Goal: Use online tool/utility: Utilize a website feature to perform a specific function

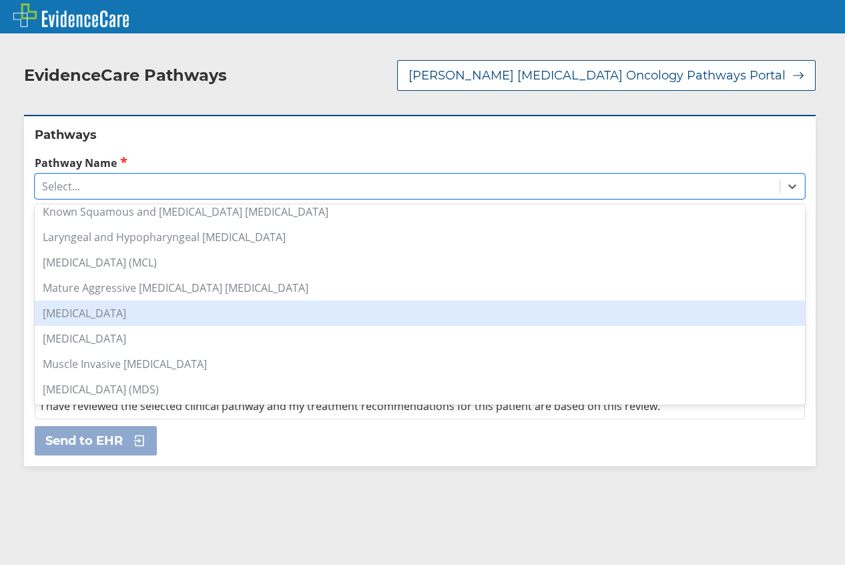
scroll to position [734, 0]
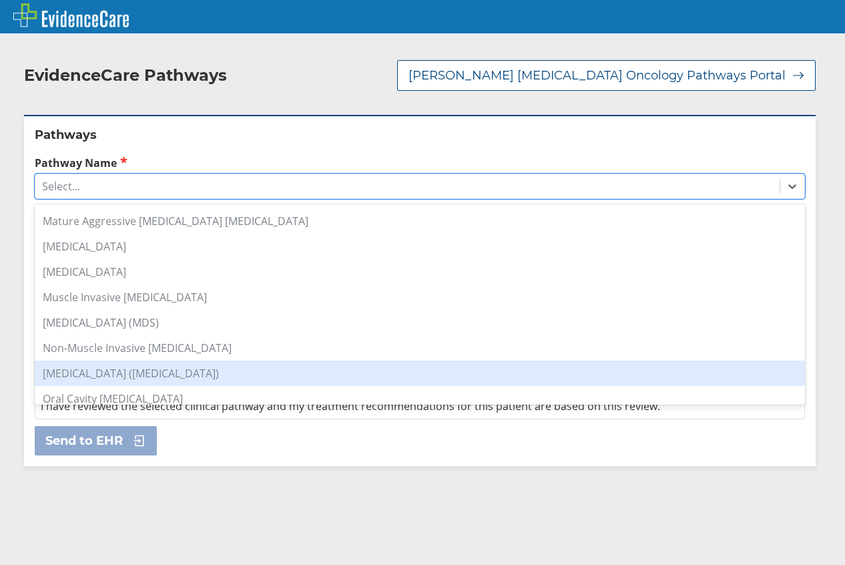
click at [198, 367] on div "[MEDICAL_DATA] ([MEDICAL_DATA])" at bounding box center [420, 373] width 770 height 25
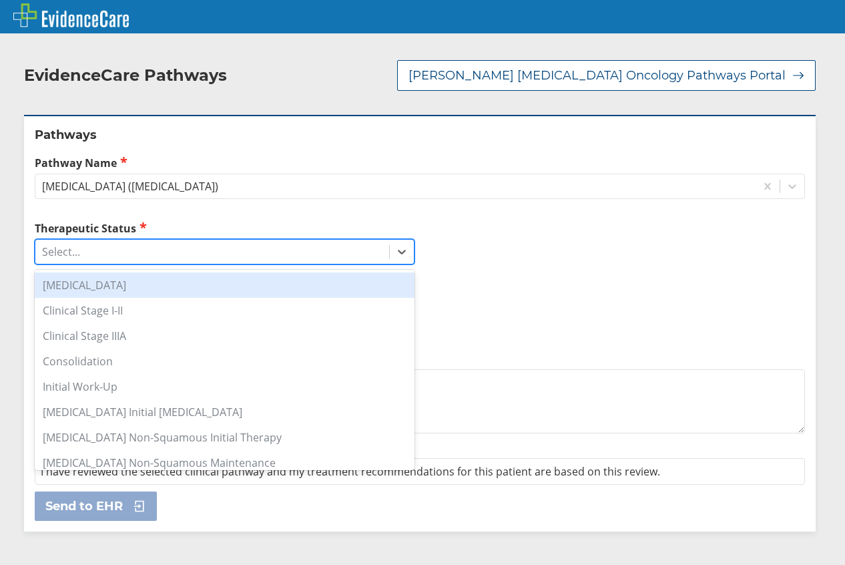
click at [178, 257] on div "Select..." at bounding box center [212, 251] width 354 height 23
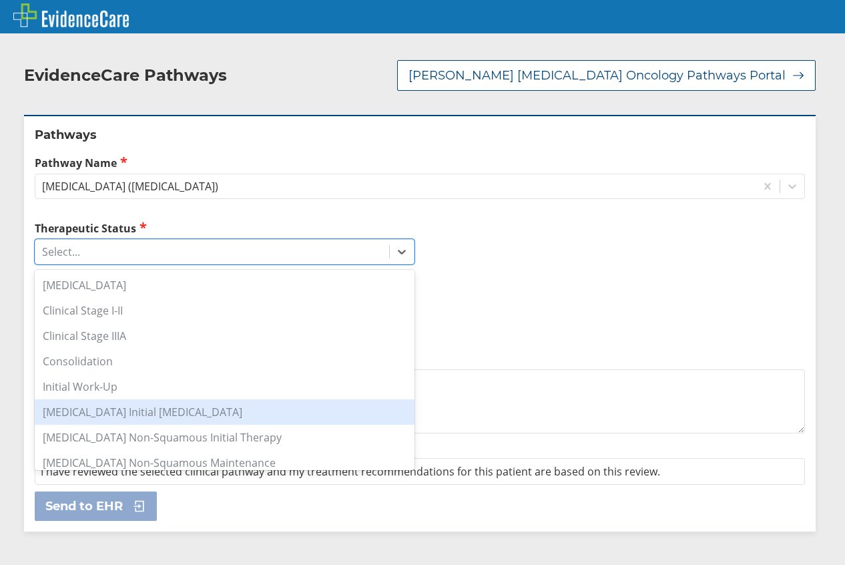
click at [231, 411] on div "[MEDICAL_DATA] Initial [MEDICAL_DATA]" at bounding box center [225, 411] width 380 height 25
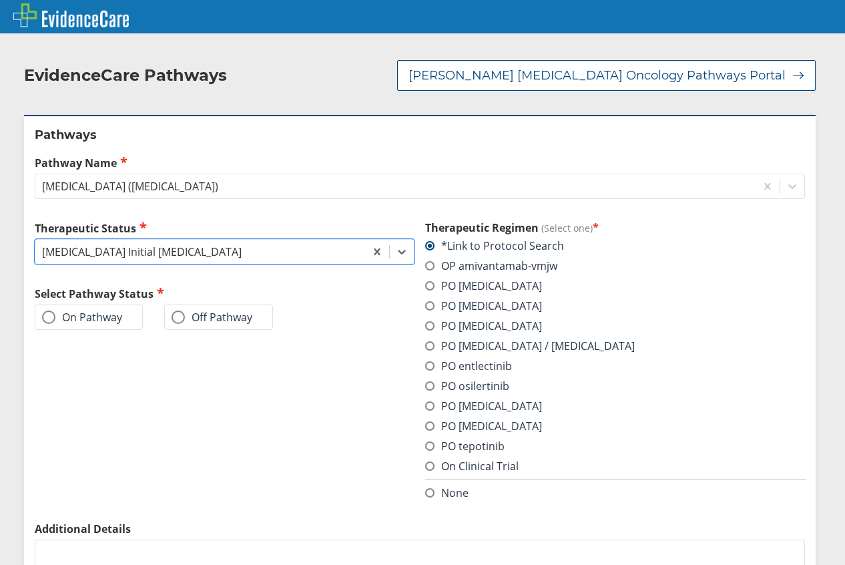
click at [539, 350] on label "PO [MEDICAL_DATA] / [MEDICAL_DATA]" at bounding box center [530, 345] width 210 height 15
click at [0, 0] on input "PO [MEDICAL_DATA] / [MEDICAL_DATA]" at bounding box center [0, 0] width 0 height 0
click at [95, 319] on label "On Pathway" at bounding box center [82, 316] width 80 height 13
click at [0, 0] on input "On Pathway" at bounding box center [0, 0] width 0 height 0
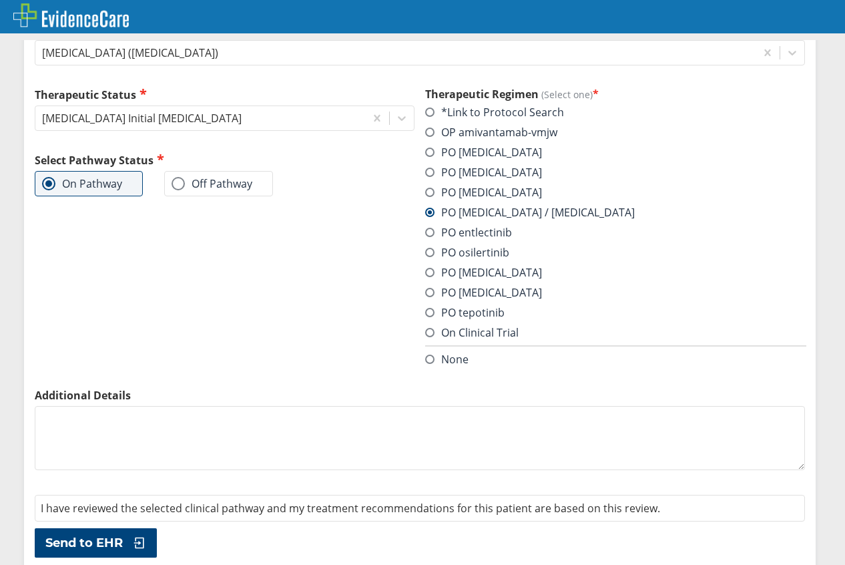
scroll to position [143, 0]
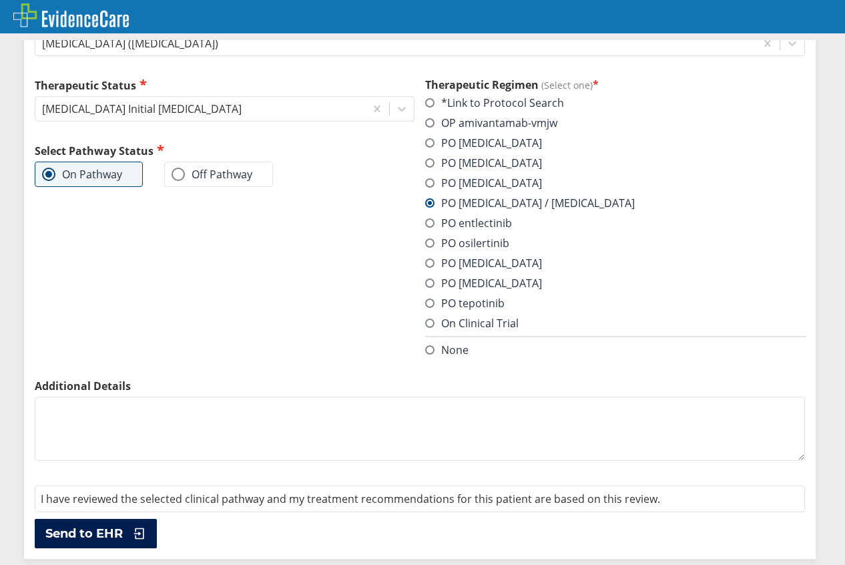
click at [104, 535] on span "Send to EHR" at bounding box center [83, 533] width 77 height 16
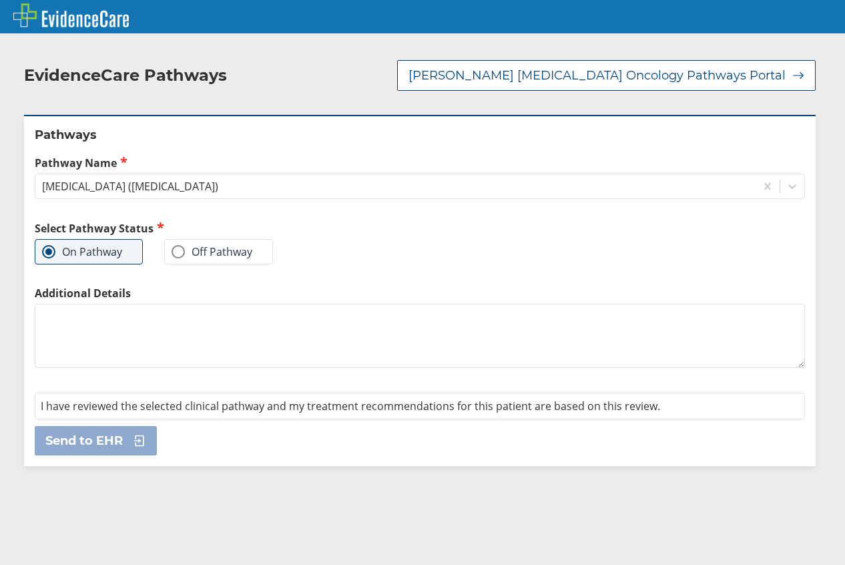
scroll to position [0, 0]
